Goal: Use online tool/utility: Utilize a website feature to perform a specific function

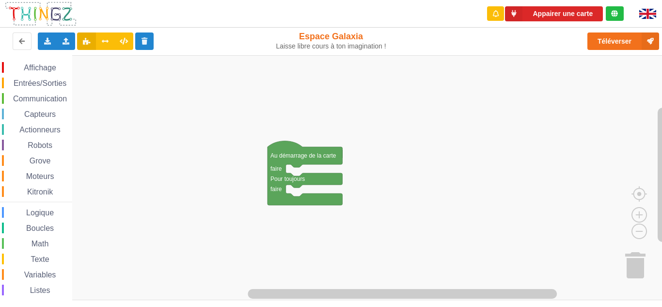
click at [45, 96] on span "Communication" at bounding box center [40, 99] width 57 height 8
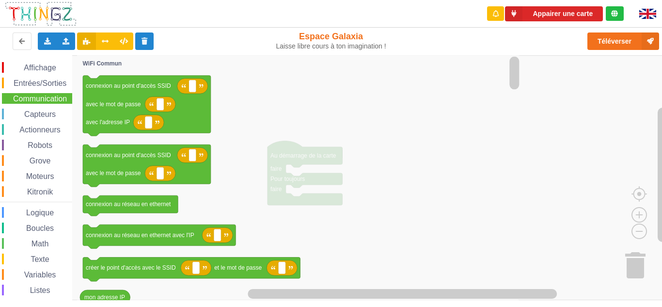
click at [45, 96] on span "Communication" at bounding box center [40, 99] width 57 height 8
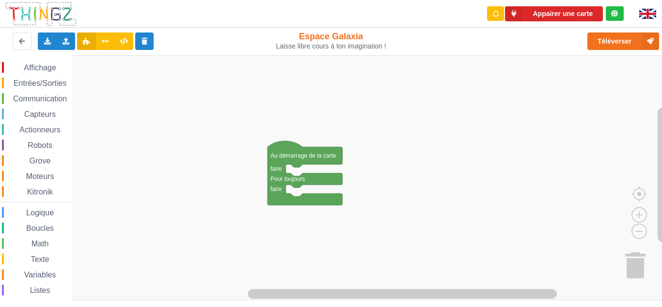
click at [33, 96] on span "Communication" at bounding box center [40, 99] width 57 height 8
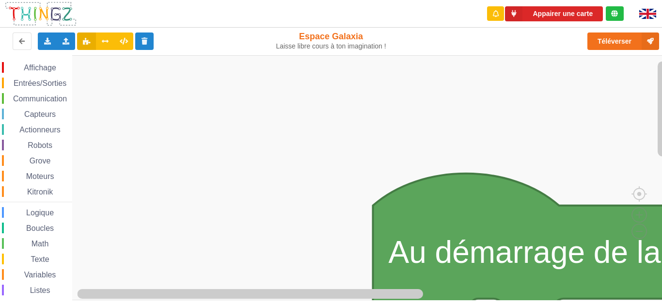
click at [40, 96] on span "Communication" at bounding box center [40, 99] width 57 height 8
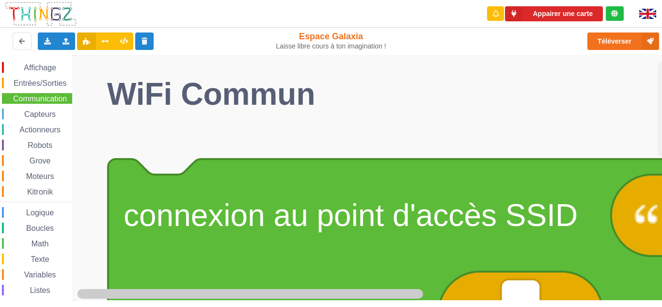
click at [49, 96] on span "Communication" at bounding box center [40, 99] width 57 height 8
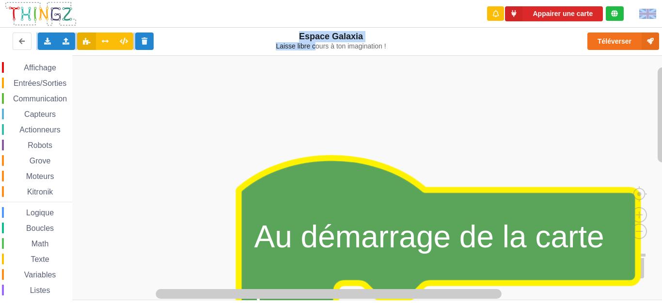
drag, startPoint x: 315, startPoint y: 51, endPoint x: 370, endPoint y: 24, distance: 61.6
click at [370, 24] on div "Appairer une carte Exporter l'assemblage de blocs Exporter l'assemblage de bloc…" at bounding box center [331, 24] width 676 height 62
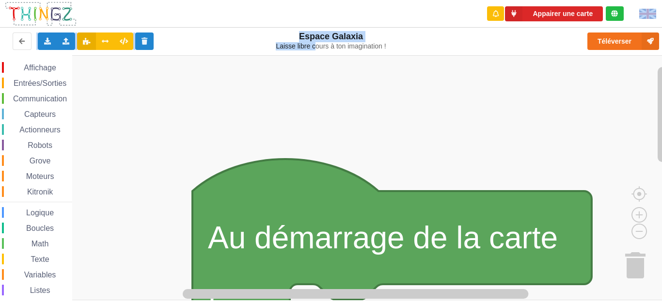
click at [320, 130] on rect "Espace de travail de Blocky" at bounding box center [334, 177] width 669 height 245
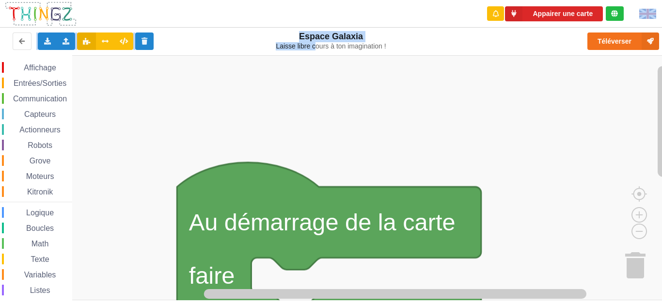
click at [247, 125] on rect "Espace de travail de Blocky" at bounding box center [334, 177] width 669 height 245
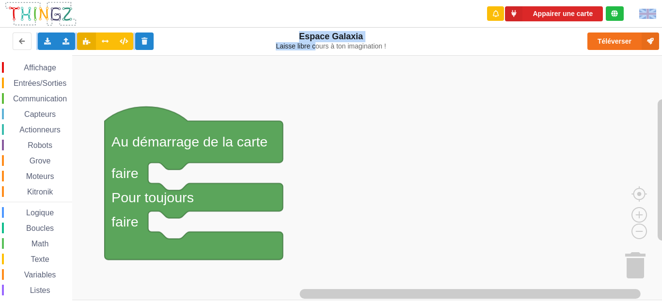
click at [299, 108] on div "Affichage Entrées/Sorties Communication Capteurs Actionneurs Robots Grove Moteu…" at bounding box center [334, 177] width 669 height 245
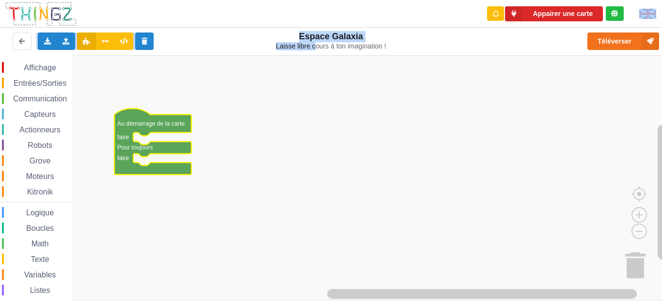
click at [37, 99] on span "Communication" at bounding box center [40, 99] width 57 height 8
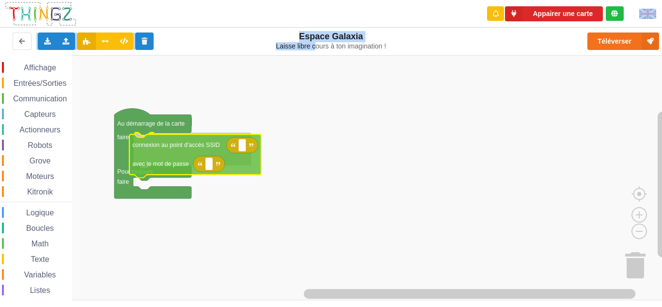
click at [254, 143] on image "Espace de travail de Blocky" at bounding box center [251, 145] width 4 height 4
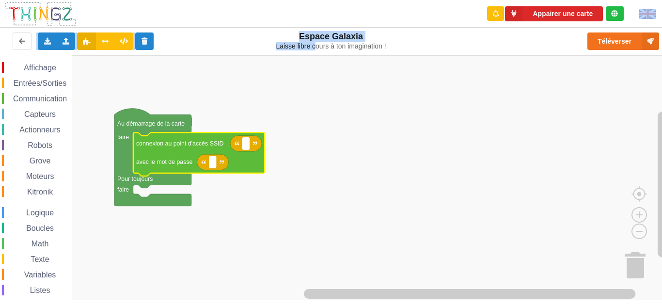
click at [244, 144] on input at bounding box center [246, 143] width 8 height 13
click at [498, 293] on rect "Espace de travail de Blocky" at bounding box center [470, 294] width 332 height 10
click at [245, 145] on text "Espace de travail de Blocky" at bounding box center [245, 143] width 1 height 7
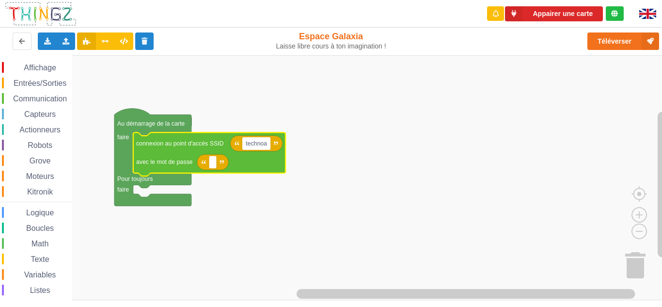
type input "technoa5"
click at [211, 161] on rect "Espace de travail de Blocky" at bounding box center [213, 162] width 8 height 13
type input "1234567890"
click at [314, 157] on rect "Espace de travail de Blocky" at bounding box center [334, 177] width 669 height 245
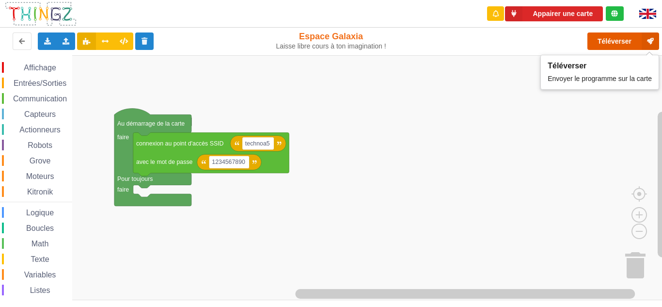
click at [501, 42] on button "Téléverser" at bounding box center [624, 40] width 72 height 17
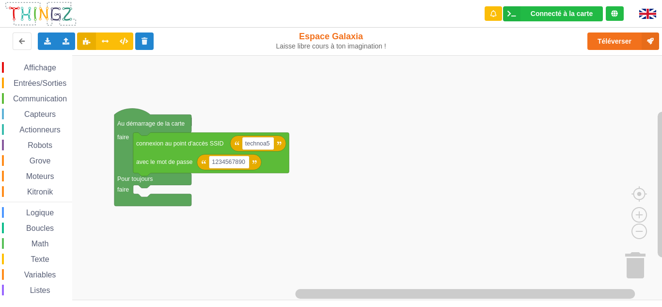
click at [48, 97] on span "Communication" at bounding box center [40, 99] width 57 height 8
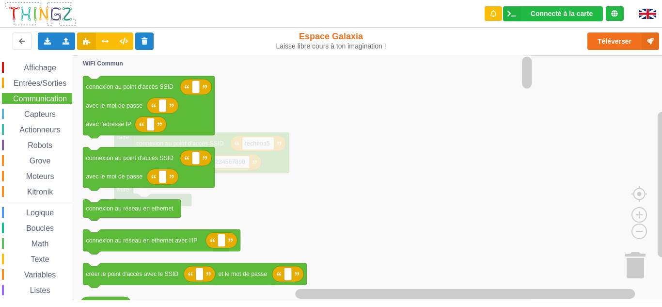
click at [66, 231] on div "Affichage Entrées/Sorties Communication Capteurs Actionneurs Robots Grove Moteu…" at bounding box center [334, 177] width 669 height 245
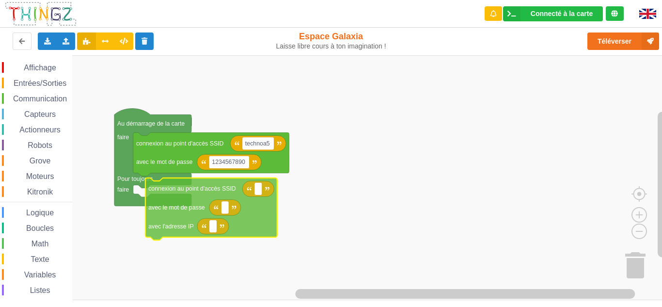
click at [153, 214] on div "Affichage Entrées/Sorties Communication Capteurs Actionneurs Robots Grove Moteu…" at bounding box center [334, 177] width 669 height 245
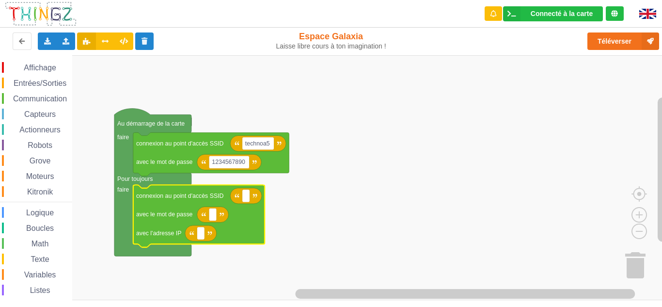
click at [153, 214] on text "avec le mot de passe" at bounding box center [164, 214] width 57 height 7
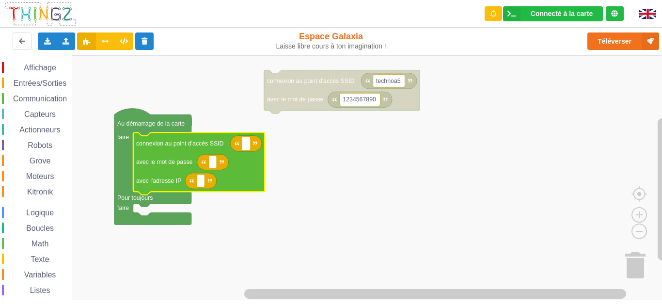
click at [246, 143] on text "Espace de travail de Blocky" at bounding box center [245, 143] width 1 height 7
type input "T"
type input "technoa5"
click at [211, 164] on rect "Espace de travail de Blocky" at bounding box center [213, 162] width 8 height 13
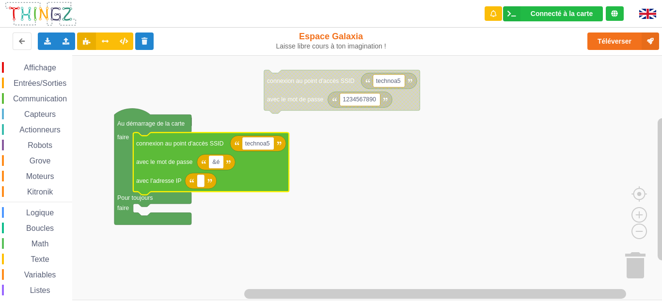
type input "&"
type input "&é"'(-è_çà"
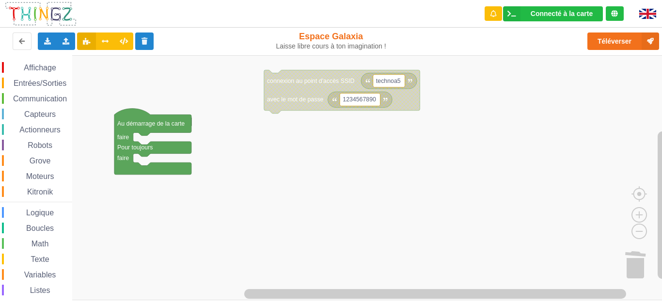
click at [58, 97] on span "Communication" at bounding box center [40, 99] width 57 height 8
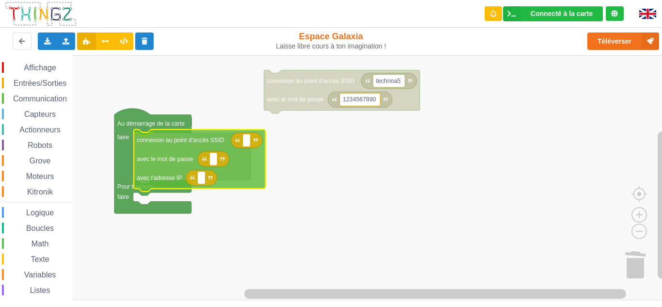
click at [172, 159] on div "Affichage Entrées/Sorties Communication Capteurs Actionneurs Robots Grove Moteu…" at bounding box center [334, 177] width 669 height 245
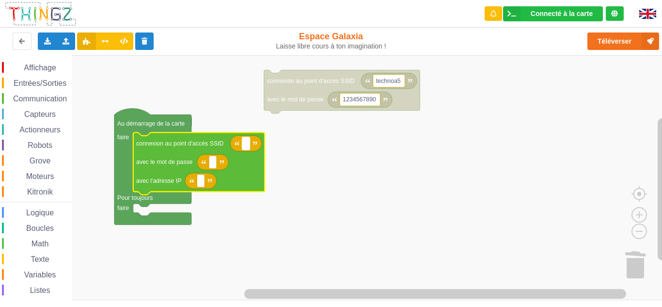
click at [244, 143] on rect "Espace de travail de Blocky" at bounding box center [246, 143] width 8 height 13
type input "y"
type input "technoa5"
click at [218, 163] on icon "Espace de travail de Blocky" at bounding box center [213, 162] width 32 height 16
click at [217, 163] on rect "Espace de travail de Blocky" at bounding box center [213, 162] width 8 height 13
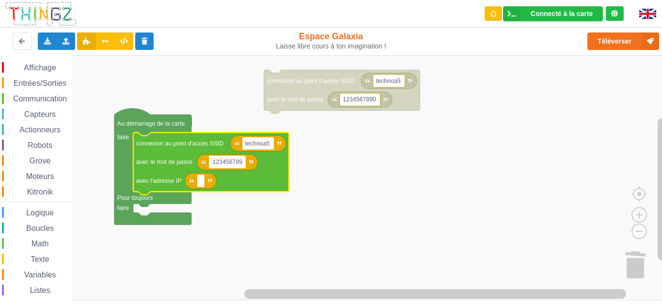
type input "1234567890"
click at [202, 184] on rect "Espace de travail de Blocky" at bounding box center [201, 181] width 8 height 13
click at [210, 181] on input "[TECHNICAL_ID]" at bounding box center [219, 181] width 45 height 13
type input "[TECHNICAL_ID]"
click at [295, 196] on rect "Espace de travail de Blocky" at bounding box center [334, 177] width 669 height 245
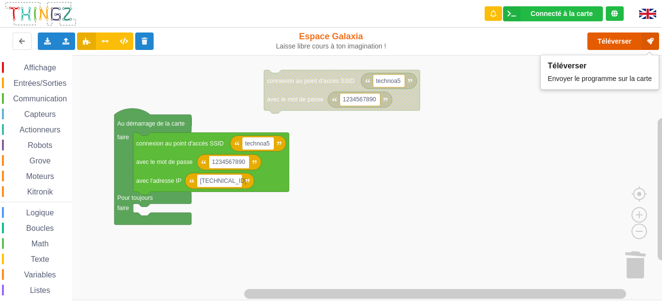
click at [501, 42] on button "Téléverser" at bounding box center [624, 40] width 72 height 17
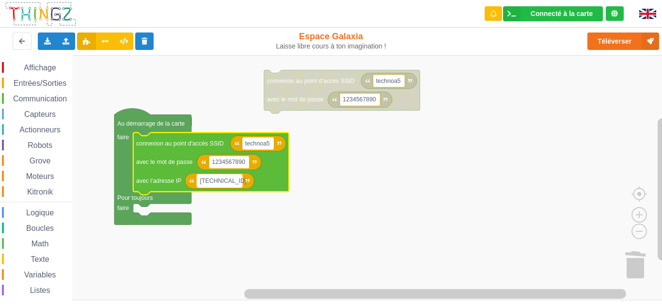
click at [238, 184] on rect "Espace de travail de Blocky" at bounding box center [219, 181] width 45 height 13
click at [238, 184] on input "[TECHNICAL_ID]" at bounding box center [219, 181] width 45 height 13
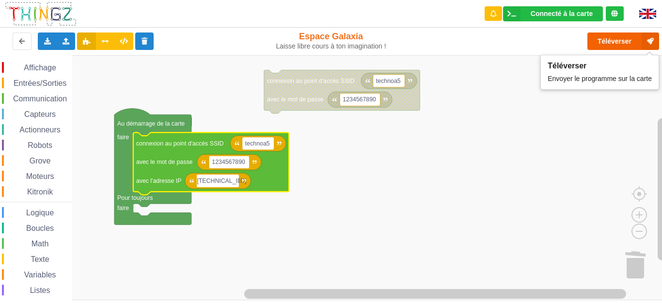
type input "[TECHNICAL_ID]"
click at [501, 37] on button "Téléverser" at bounding box center [624, 40] width 72 height 17
click at [456, 237] on rect "Espace de travail de Blocky" at bounding box center [334, 177] width 669 height 245
